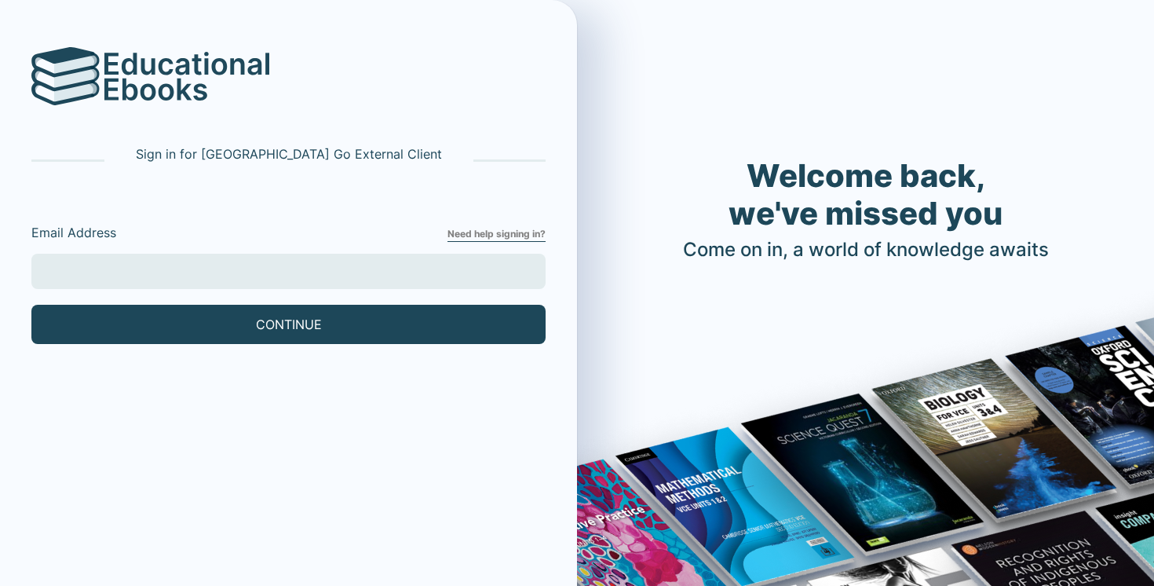
click at [330, 271] on input "Email Address" at bounding box center [288, 271] width 514 height 35
type input "[EMAIL_ADDRESS][DOMAIN_NAME]"
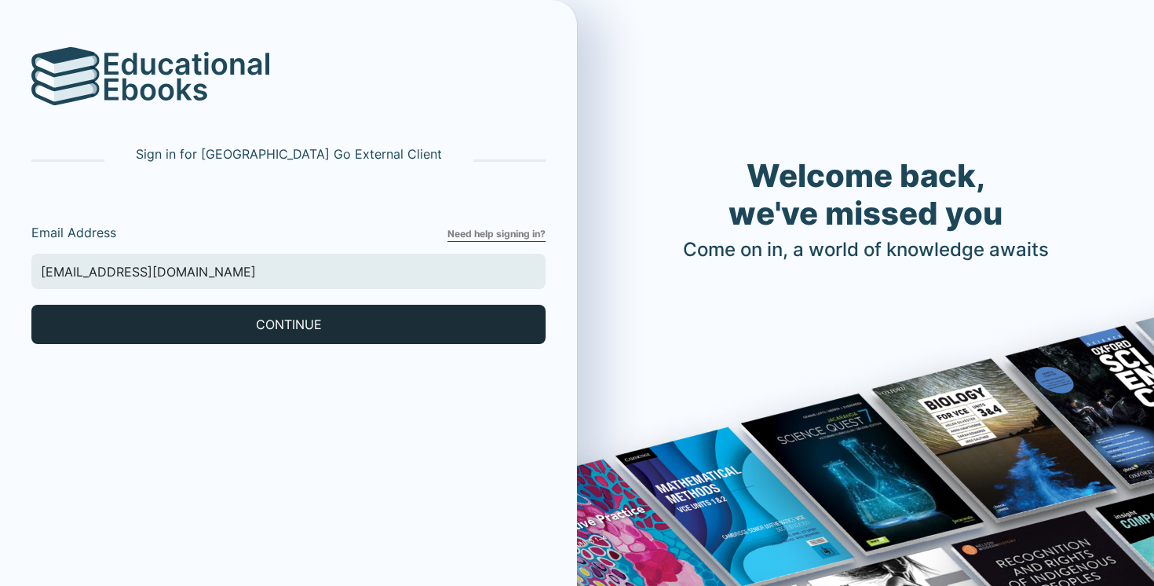
click at [198, 314] on button "CONTINUE" at bounding box center [288, 324] width 514 height 39
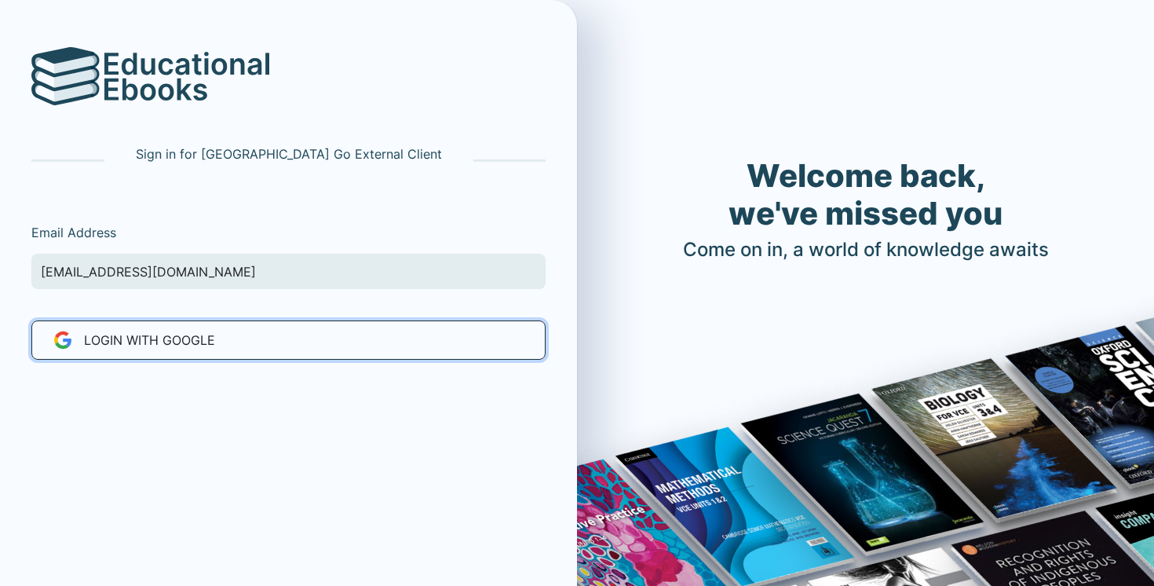
click at [188, 329] on button "LOGIN WITH Google" at bounding box center [288, 339] width 514 height 39
click at [192, 352] on button "LOGIN WITH Google" at bounding box center [288, 339] width 514 height 39
click at [232, 347] on button "LOGIN WITH Google" at bounding box center [288, 339] width 514 height 39
